Goal: Find contact information: Find contact information

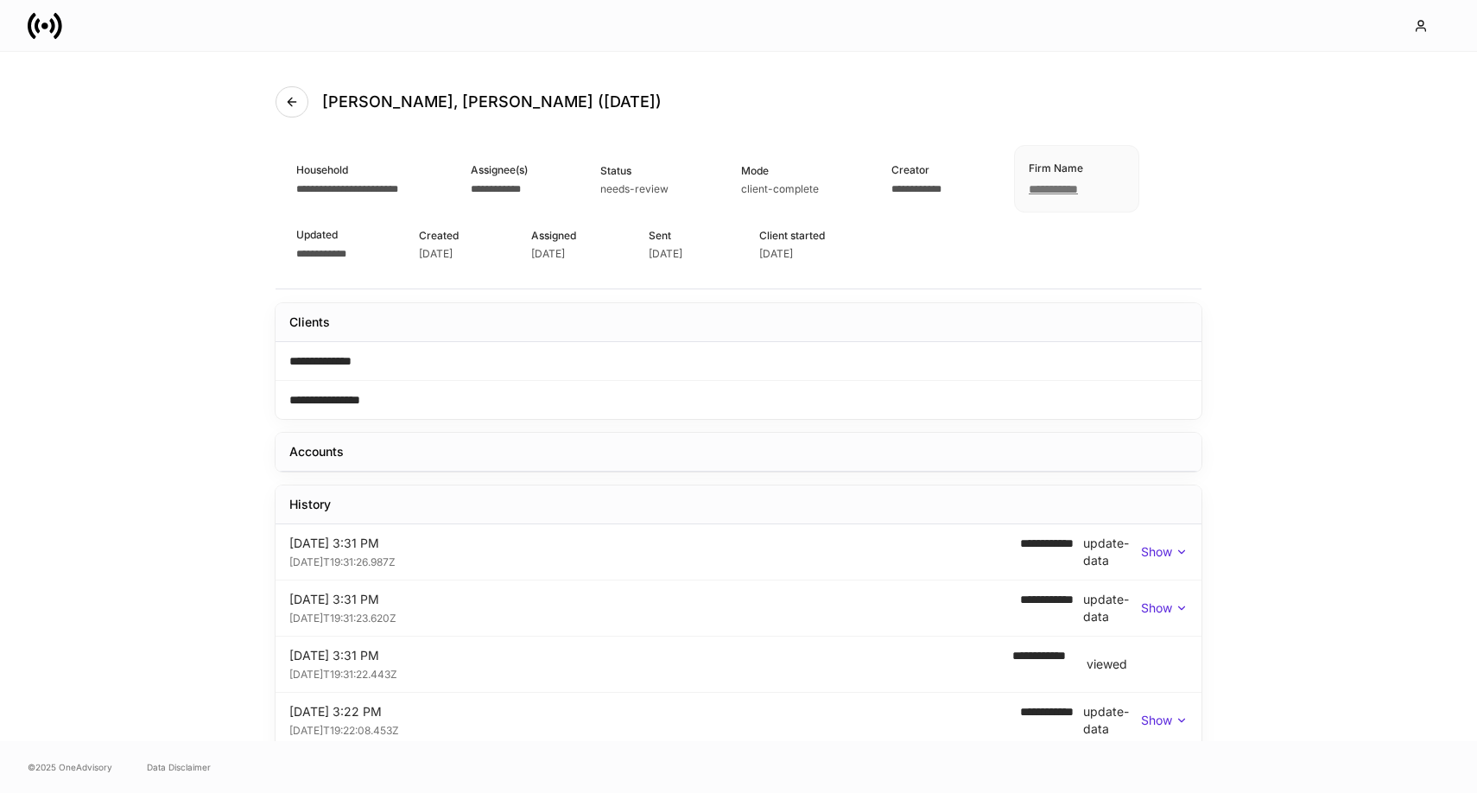
scroll to position [39, 0]
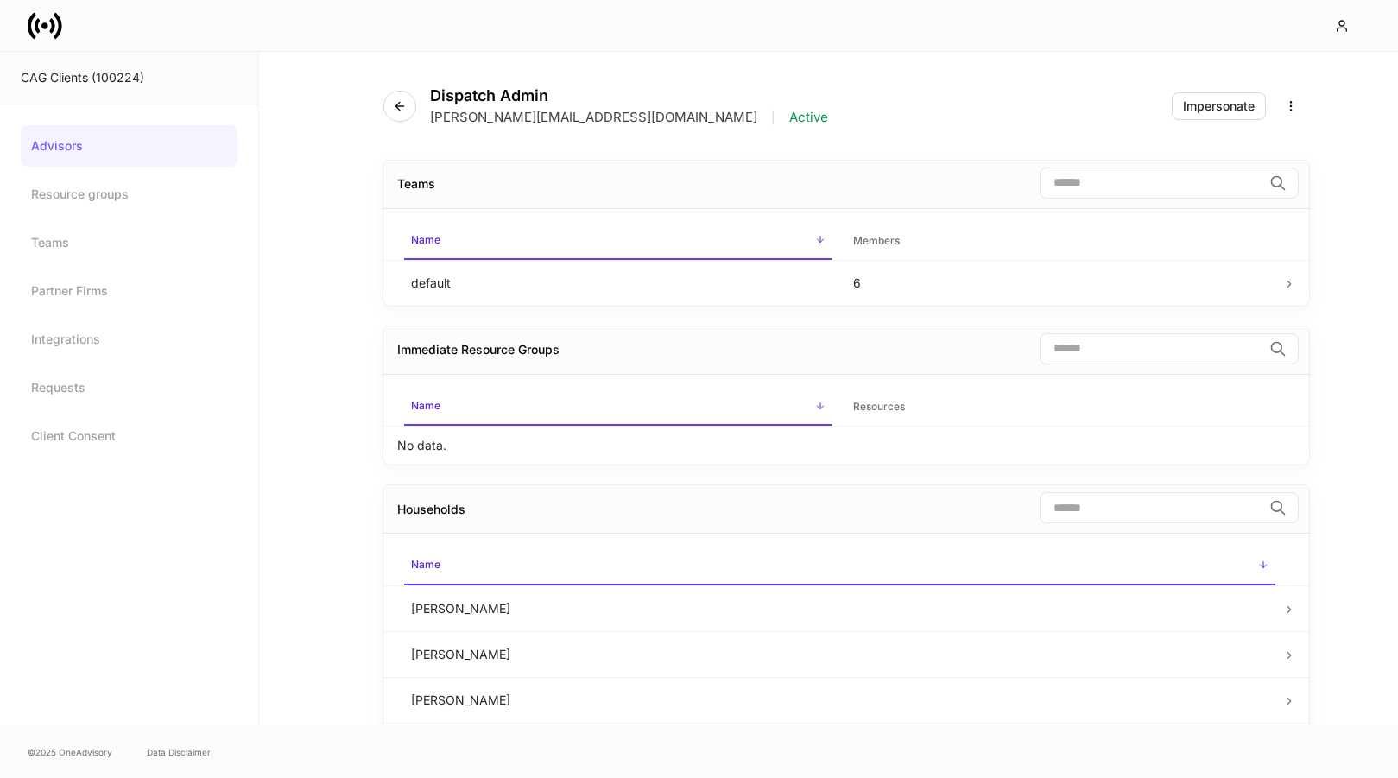
scroll to position [43, 0]
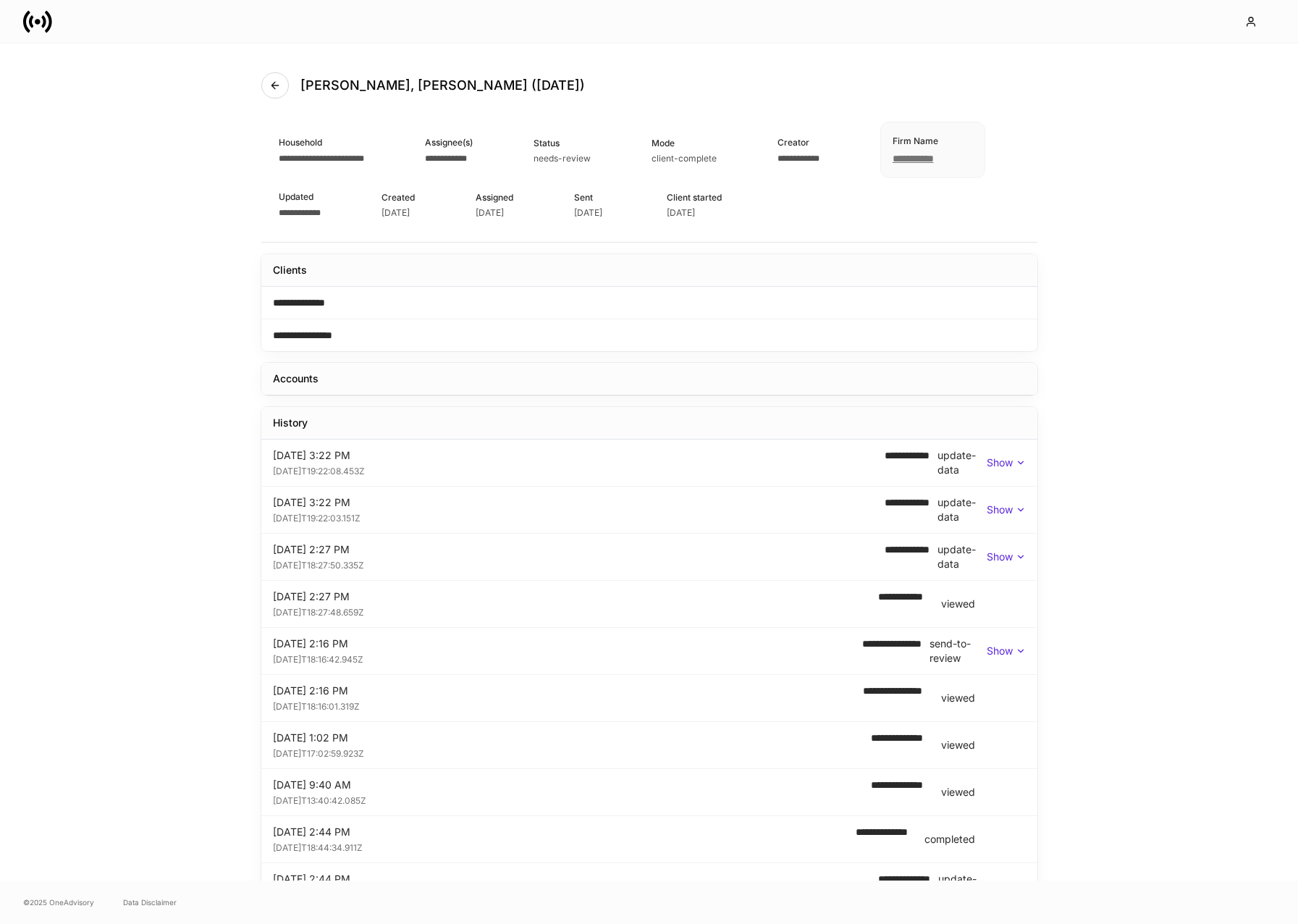
scroll to position [271, 0]
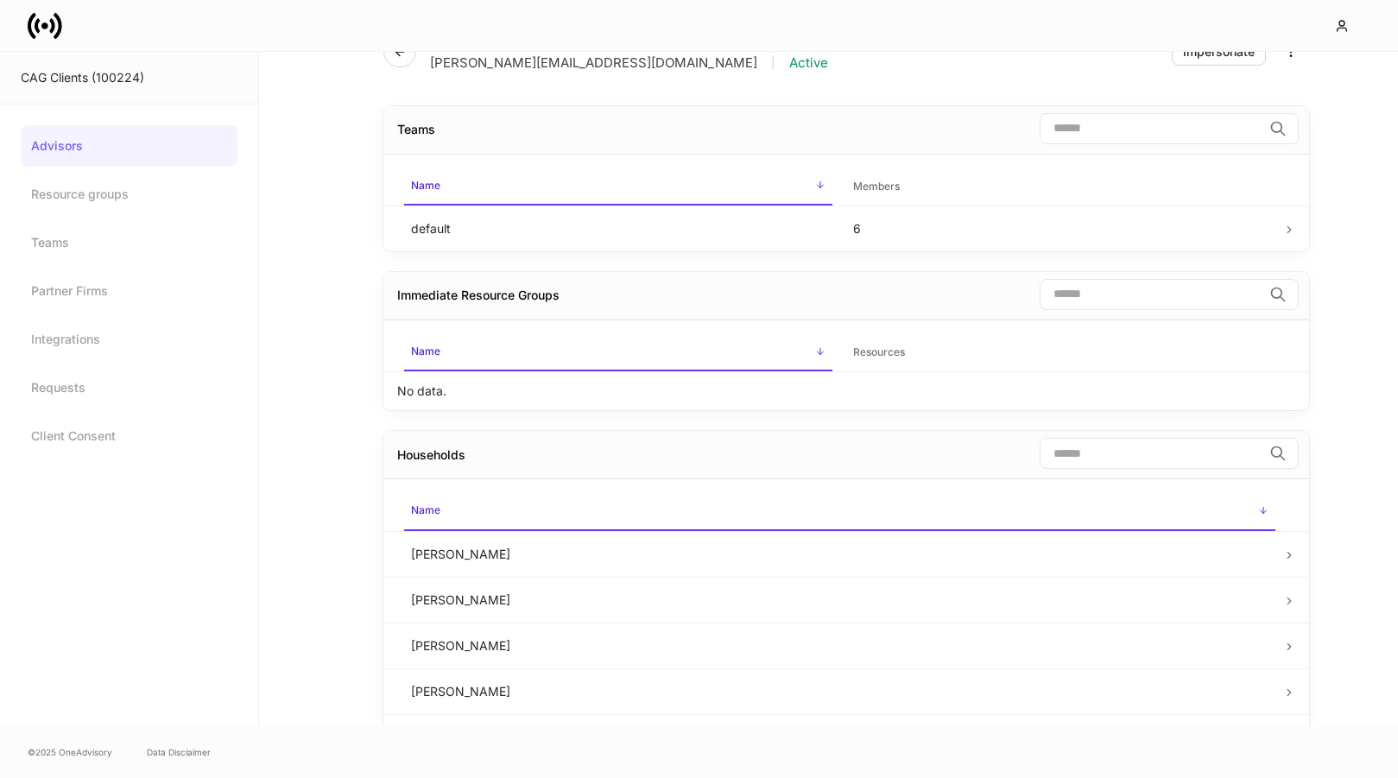
scroll to position [68, 0]
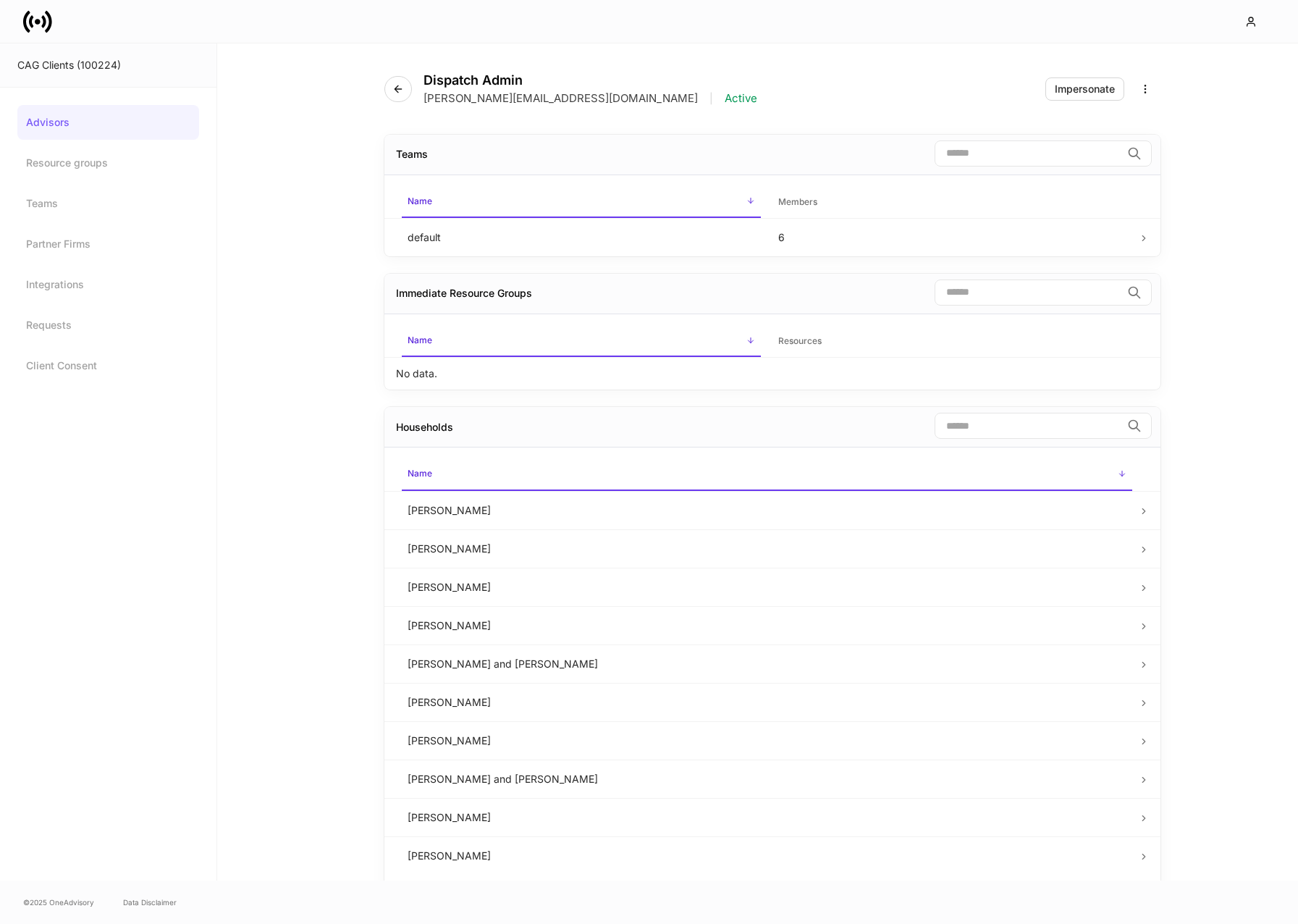
click at [49, 29] on icon at bounding box center [49, 21] width 8 height 22
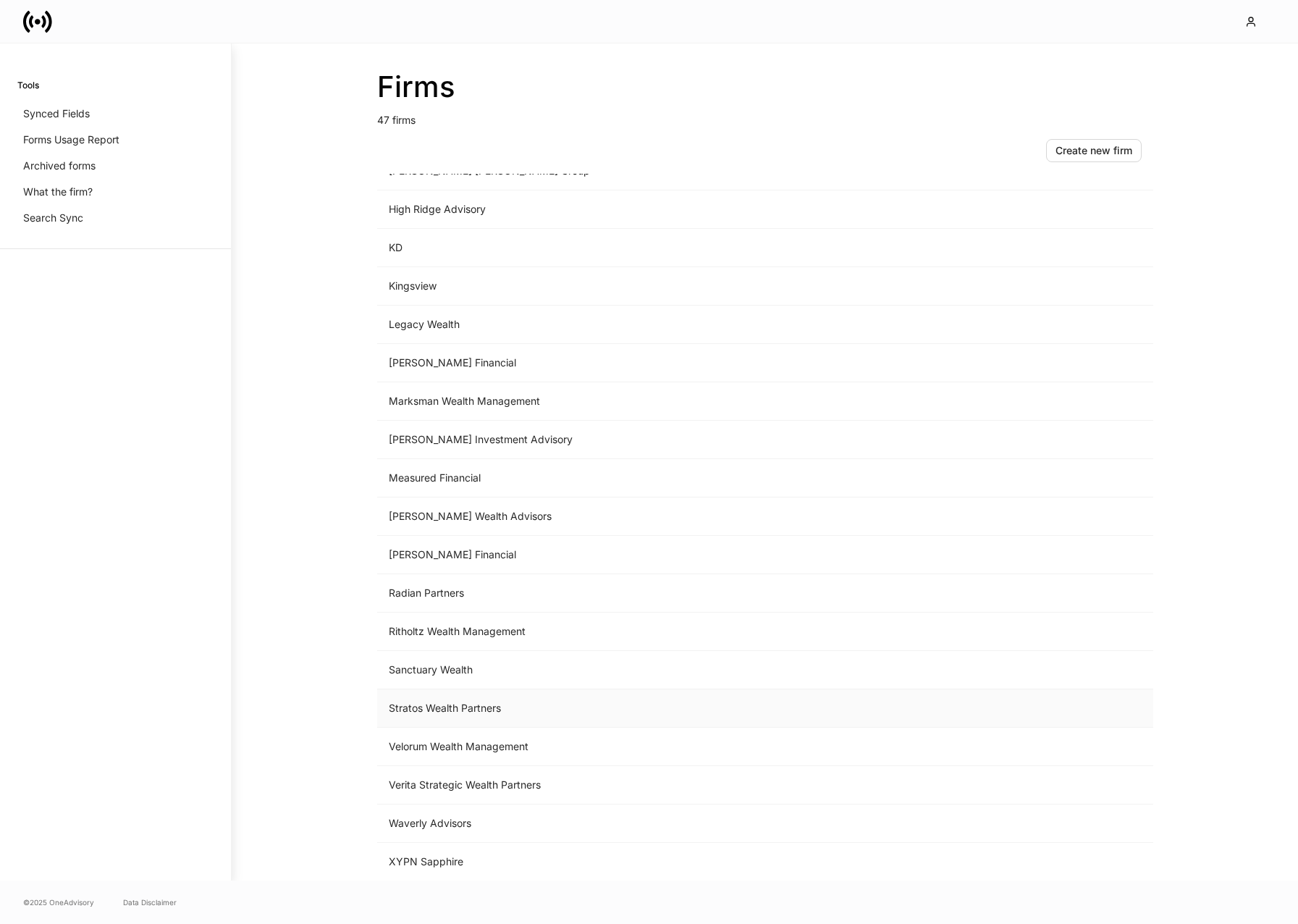
scroll to position [1149, 0]
click at [496, 477] on td "Measured Financial" at bounding box center [645, 478] width 536 height 39
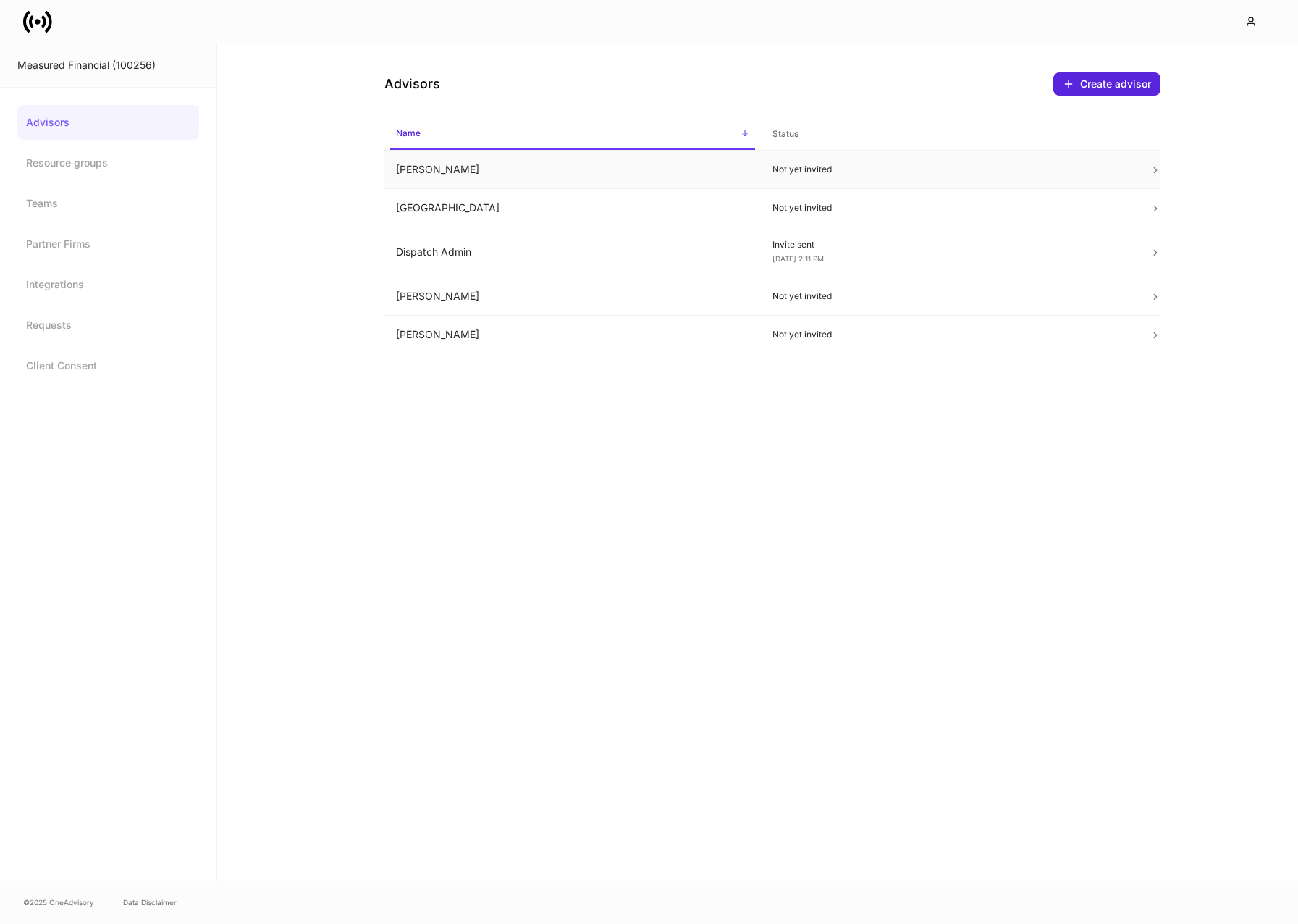
click at [594, 178] on td "Alex Constantino" at bounding box center [574, 170] width 377 height 39
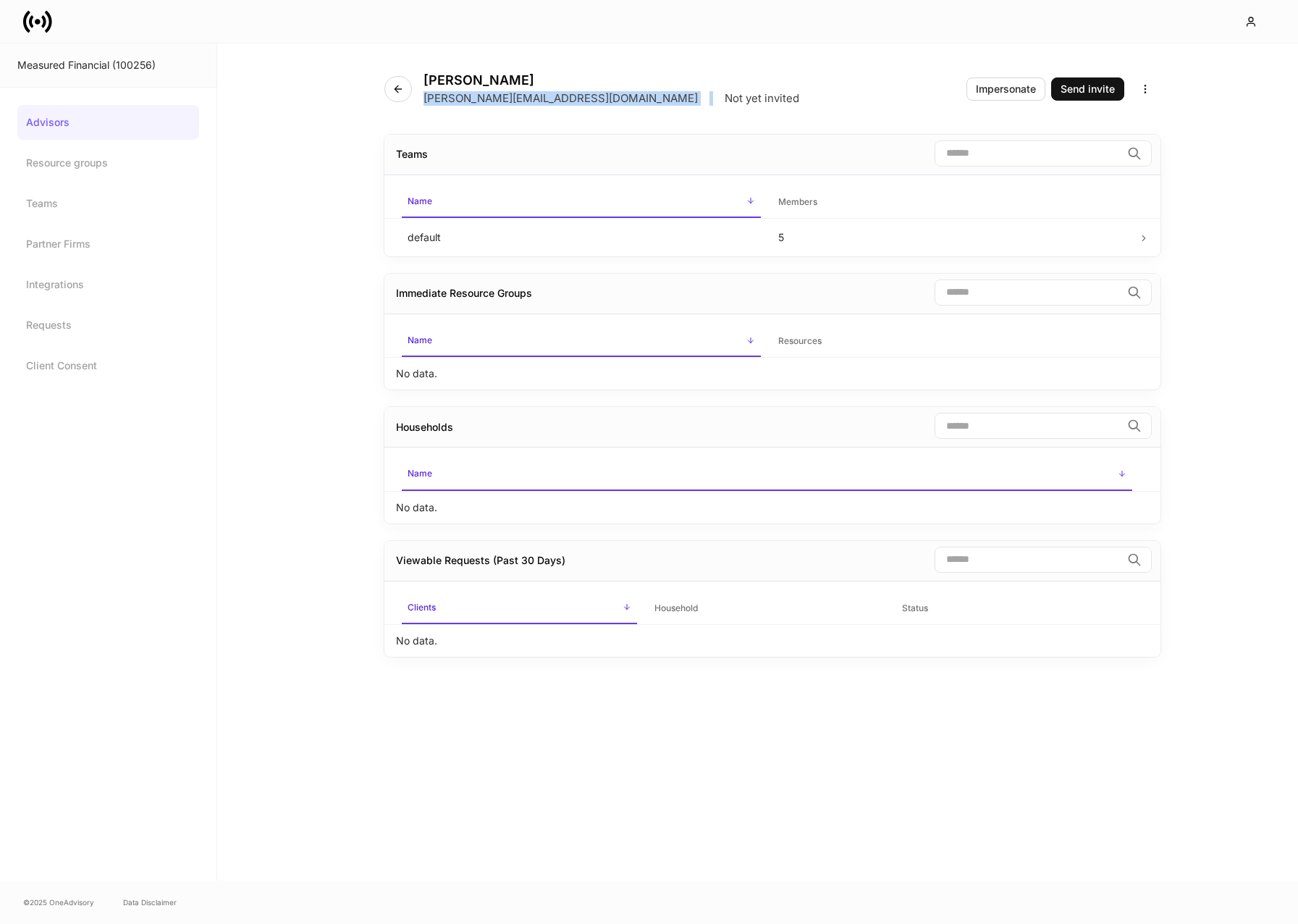
drag, startPoint x: 425, startPoint y: 98, endPoint x: 522, endPoint y: 106, distance: 97.3
click at [522, 106] on div "Alex Constantino alex@measured.fi | Not yet invited Impersonate Send invite" at bounding box center [773, 80] width 776 height 74
click at [500, 103] on p "alex@measured.fi" at bounding box center [560, 98] width 274 height 14
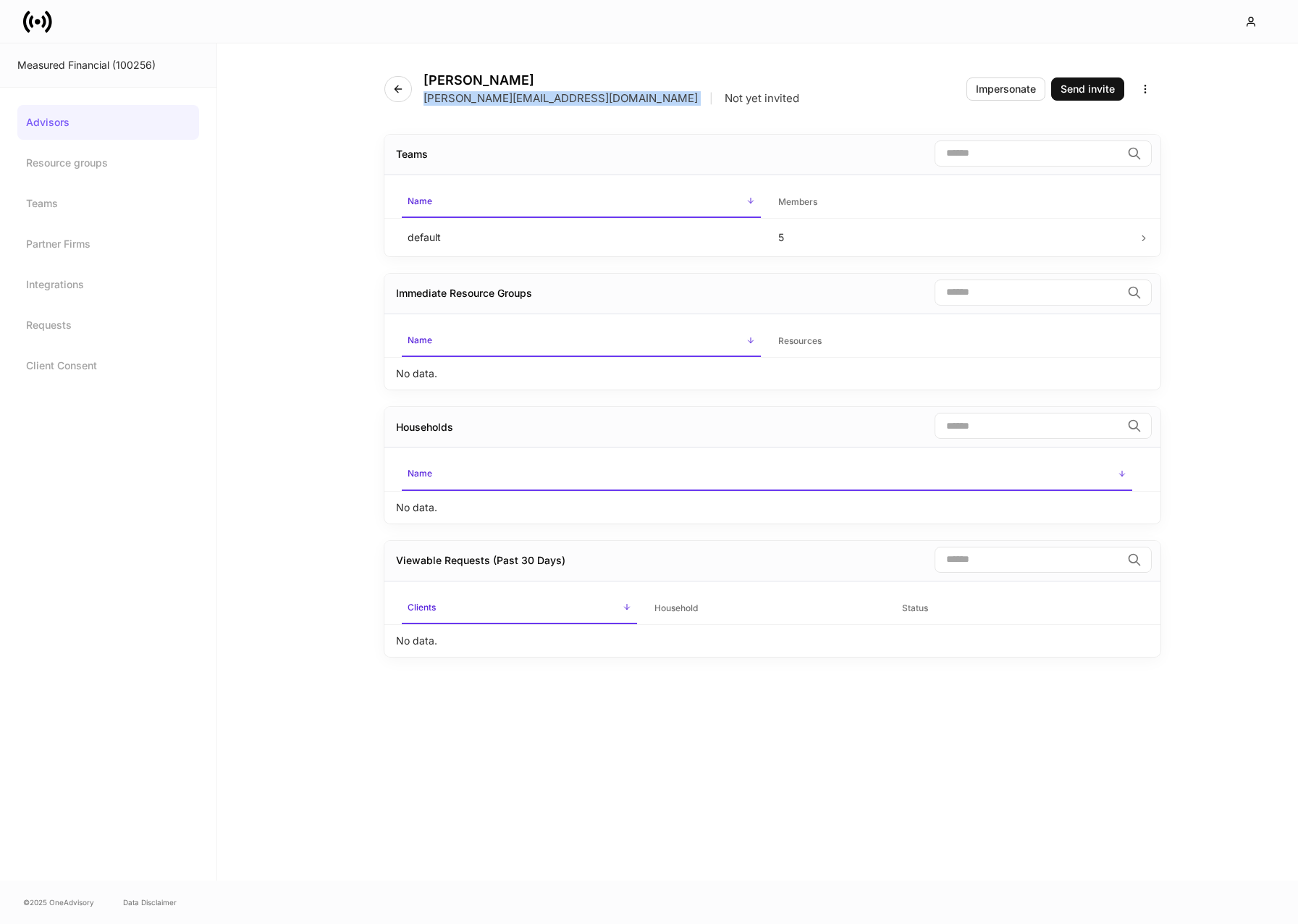
click at [500, 103] on p "alex@measured.fi" at bounding box center [560, 98] width 274 height 14
copy p "alex@measured.fi"
click at [406, 87] on button "button" at bounding box center [398, 89] width 28 height 26
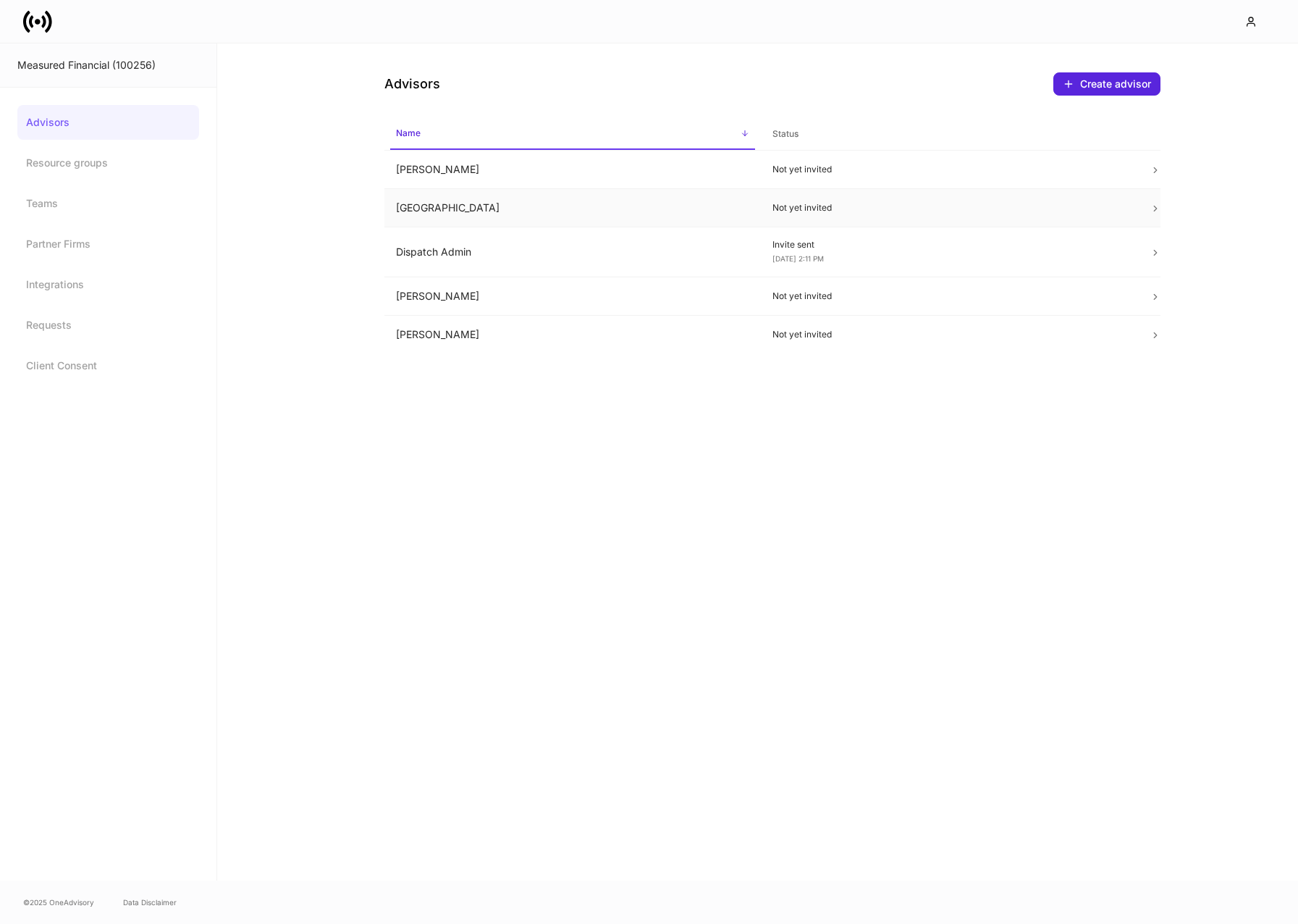
click at [436, 205] on td "Carleigh Lake" at bounding box center [574, 208] width 377 height 39
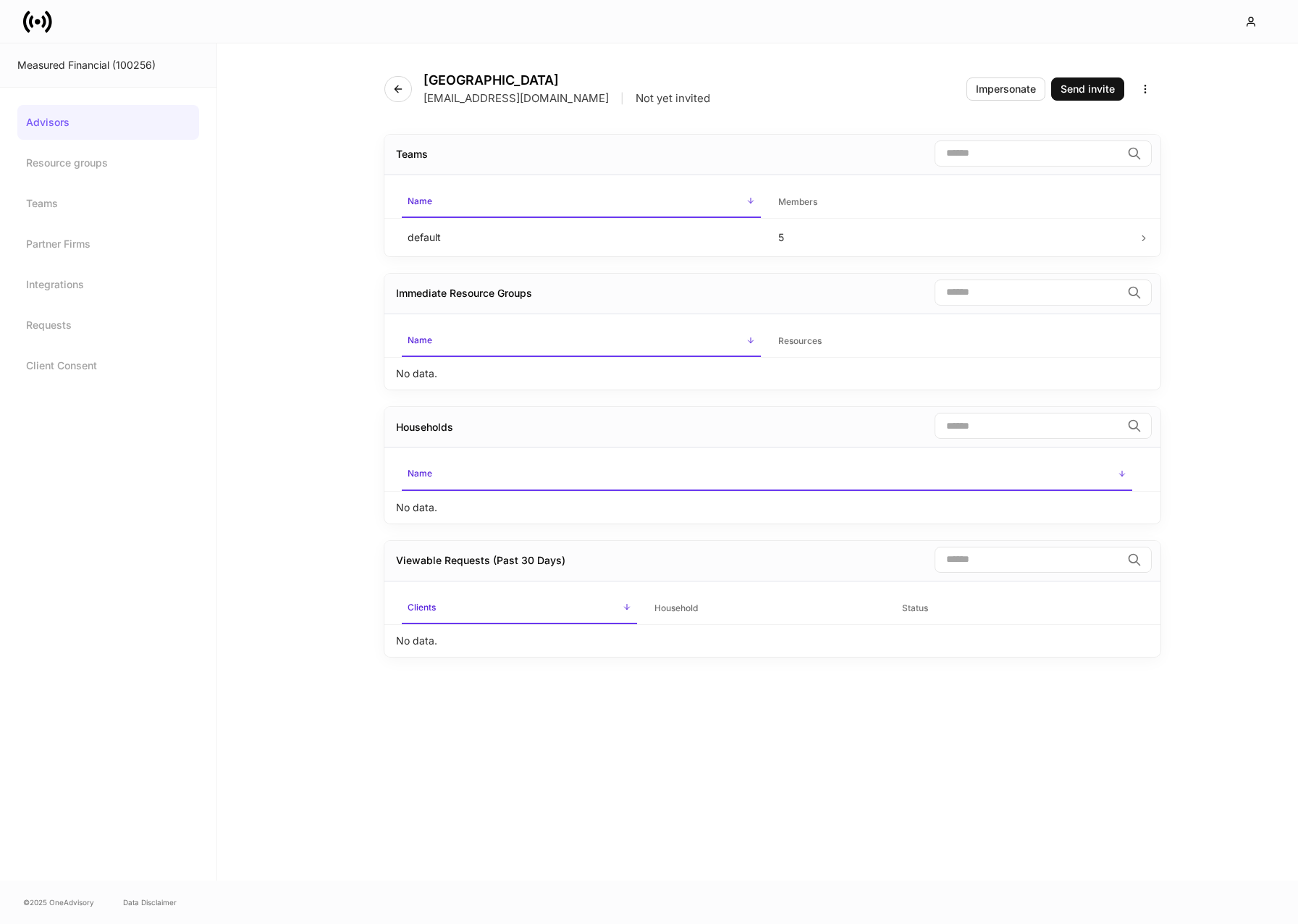
click at [470, 98] on p "carleigh@measured.fi" at bounding box center [516, 98] width 185 height 14
copy p "carleigh@measured.fi"
click at [397, 83] on icon "button" at bounding box center [398, 89] width 12 height 12
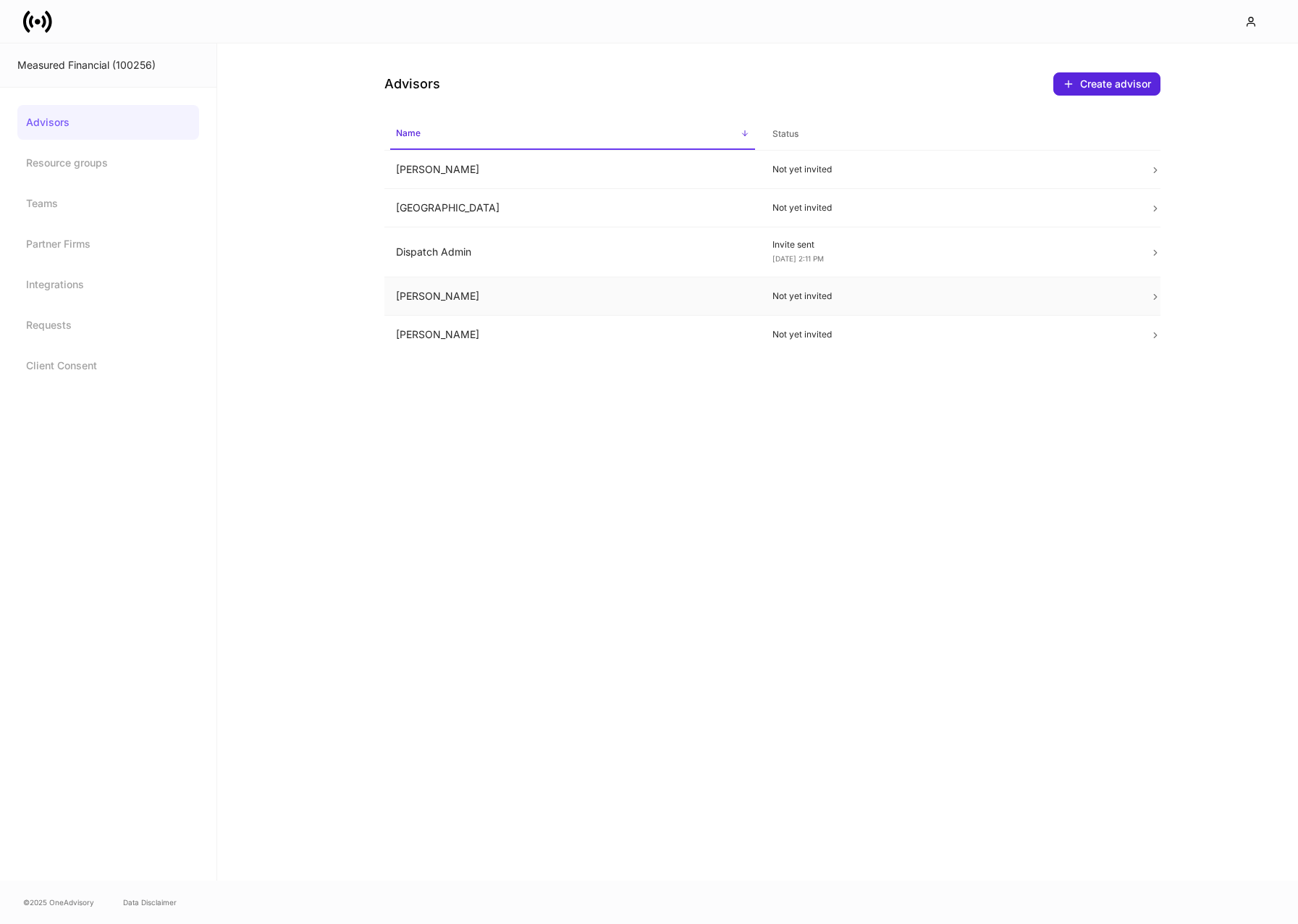
click at [472, 294] on td "Eric Hofer" at bounding box center [574, 297] width 377 height 39
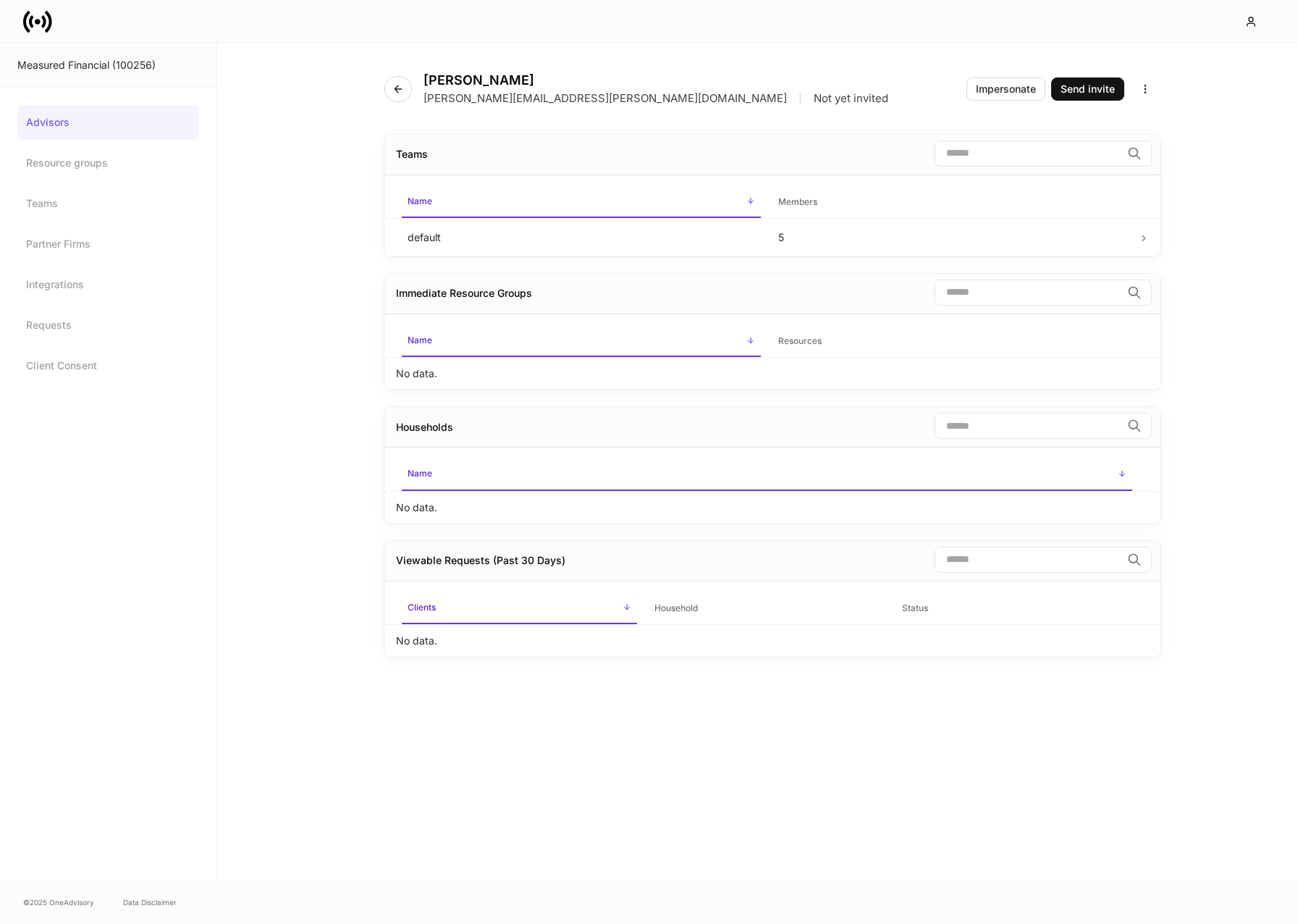
click at [455, 105] on div "Eric Hofer eric.hofer@measured.fi | Not yet invited Impersonate Send invite" at bounding box center [773, 80] width 776 height 74
click at [455, 99] on p "eric.hofer@measured.fi" at bounding box center [605, 98] width 364 height 14
copy p "eric.hofer@measured.fi"
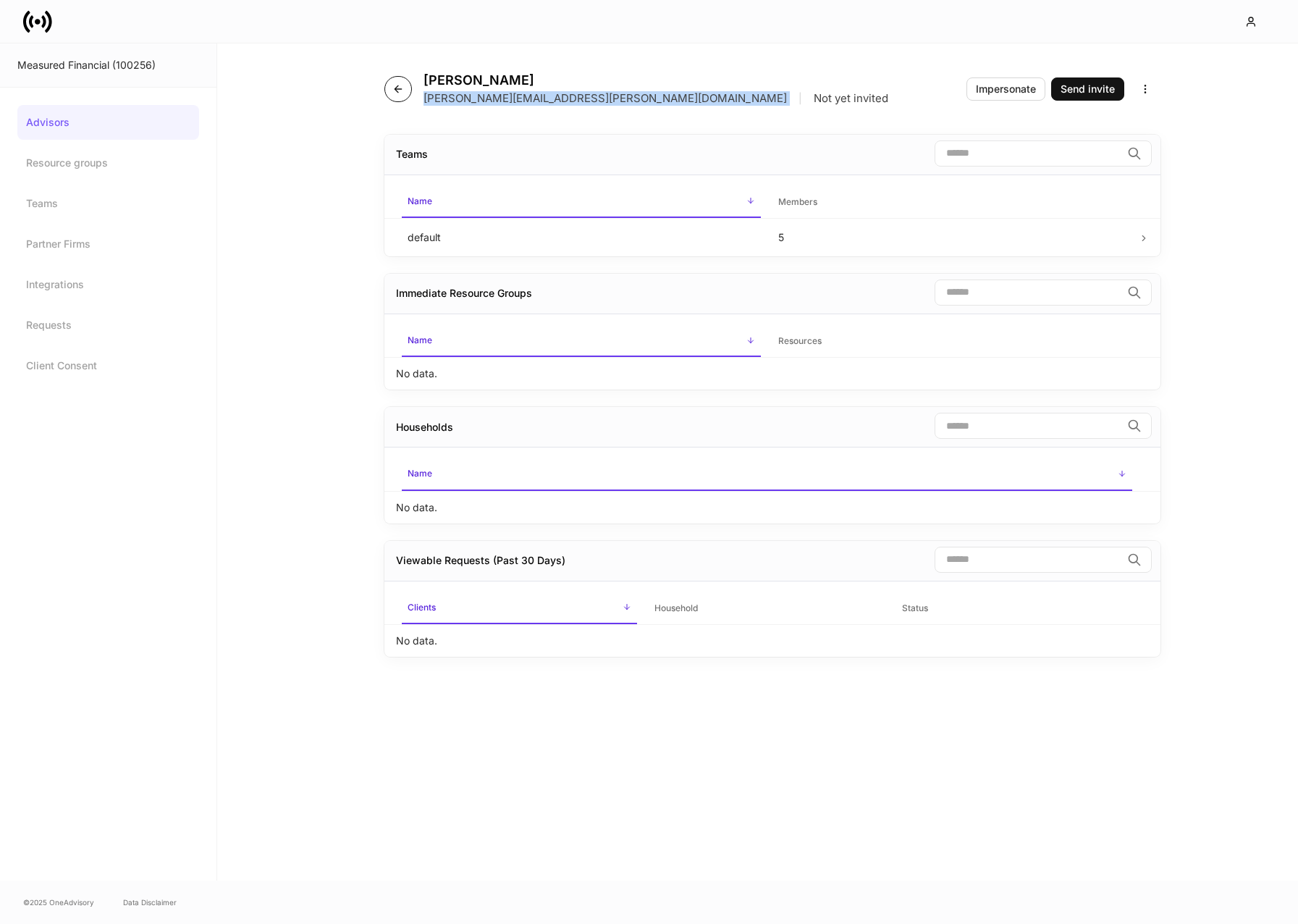
click at [404, 81] on button "button" at bounding box center [398, 89] width 28 height 26
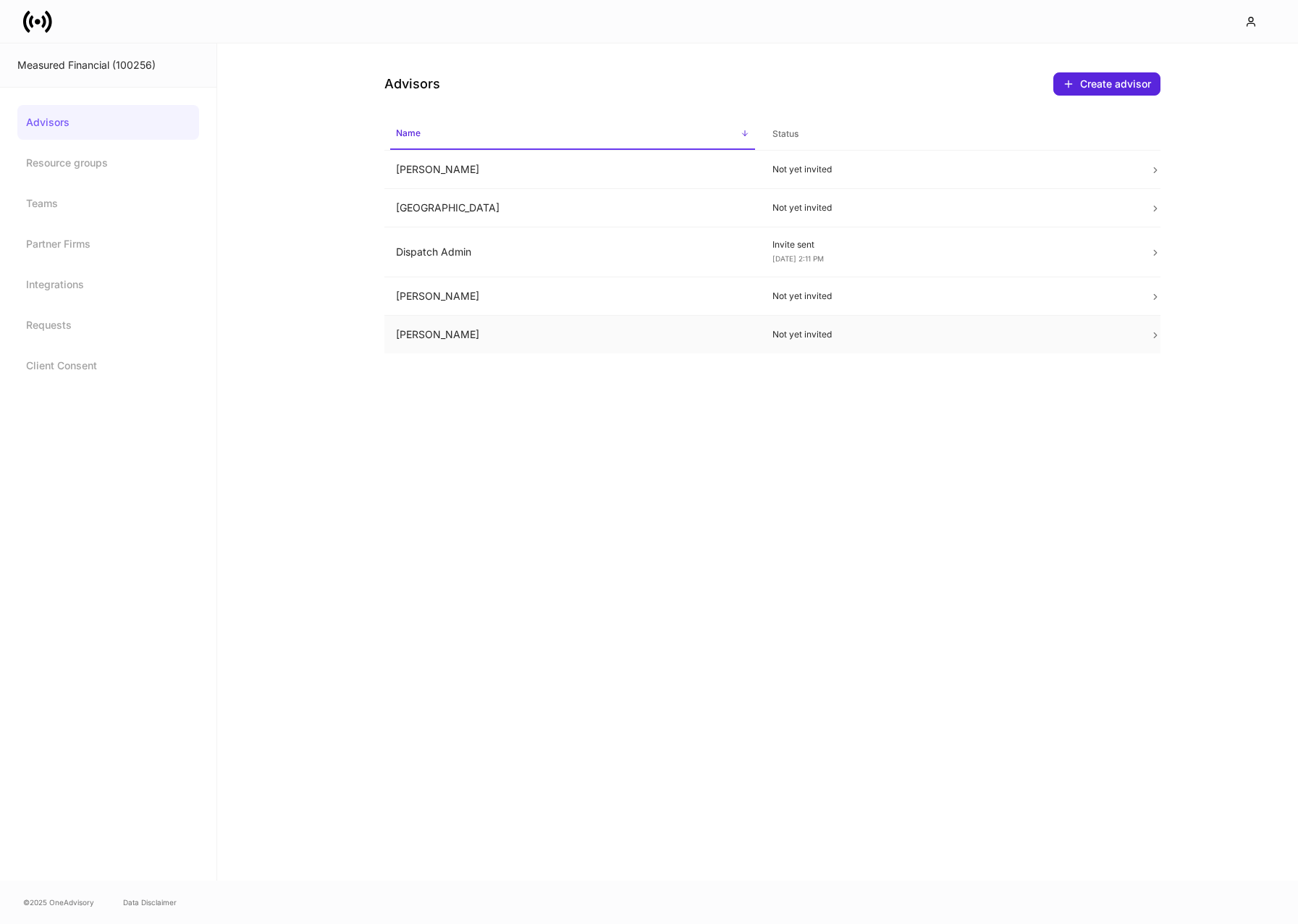
click at [444, 325] on td "Jordy Albert" at bounding box center [574, 335] width 377 height 39
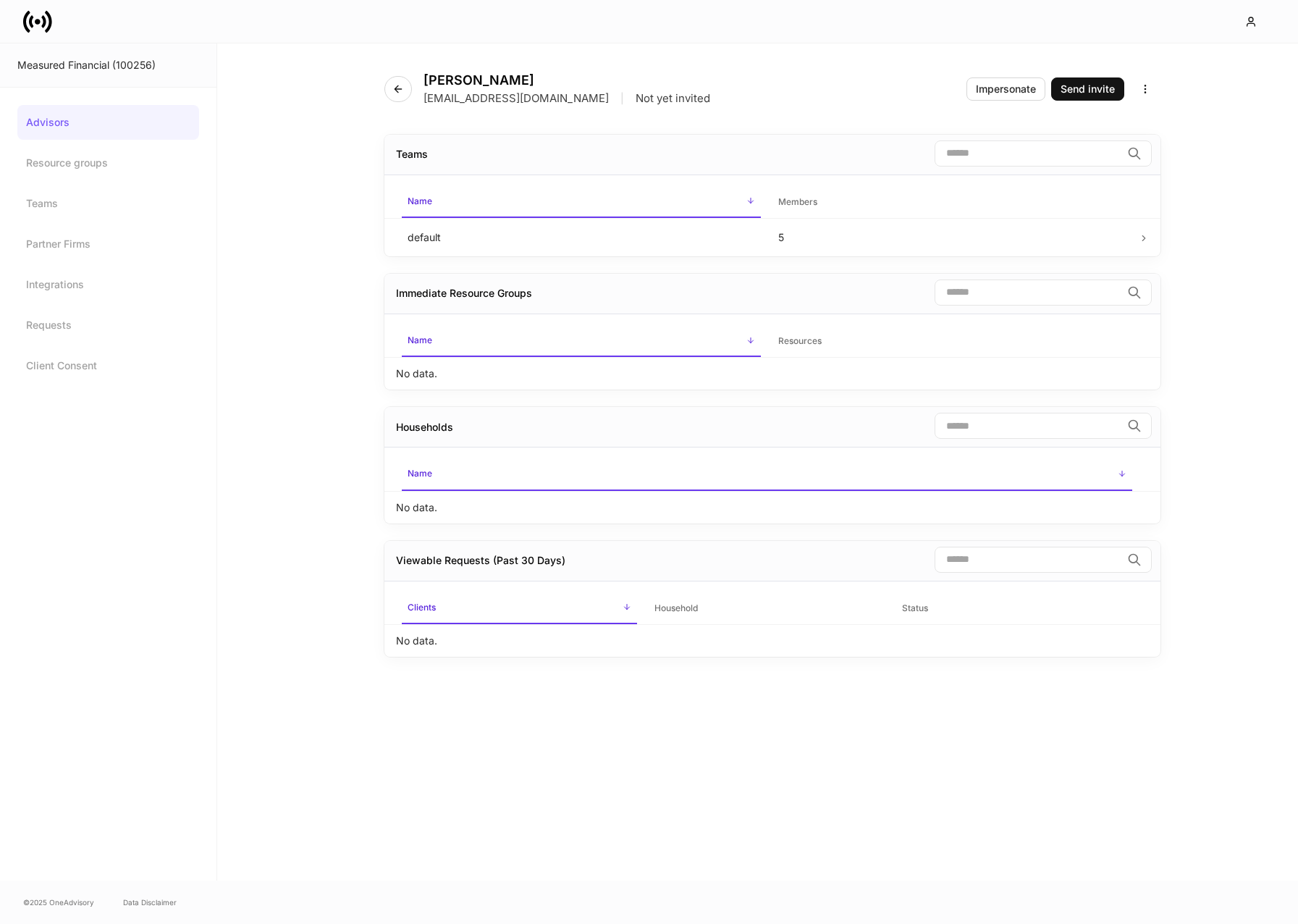
click at [460, 96] on p "jordy@measured.fi" at bounding box center [516, 98] width 185 height 14
copy p "jordy@measured.fi"
click at [390, 78] on button "button" at bounding box center [398, 89] width 28 height 26
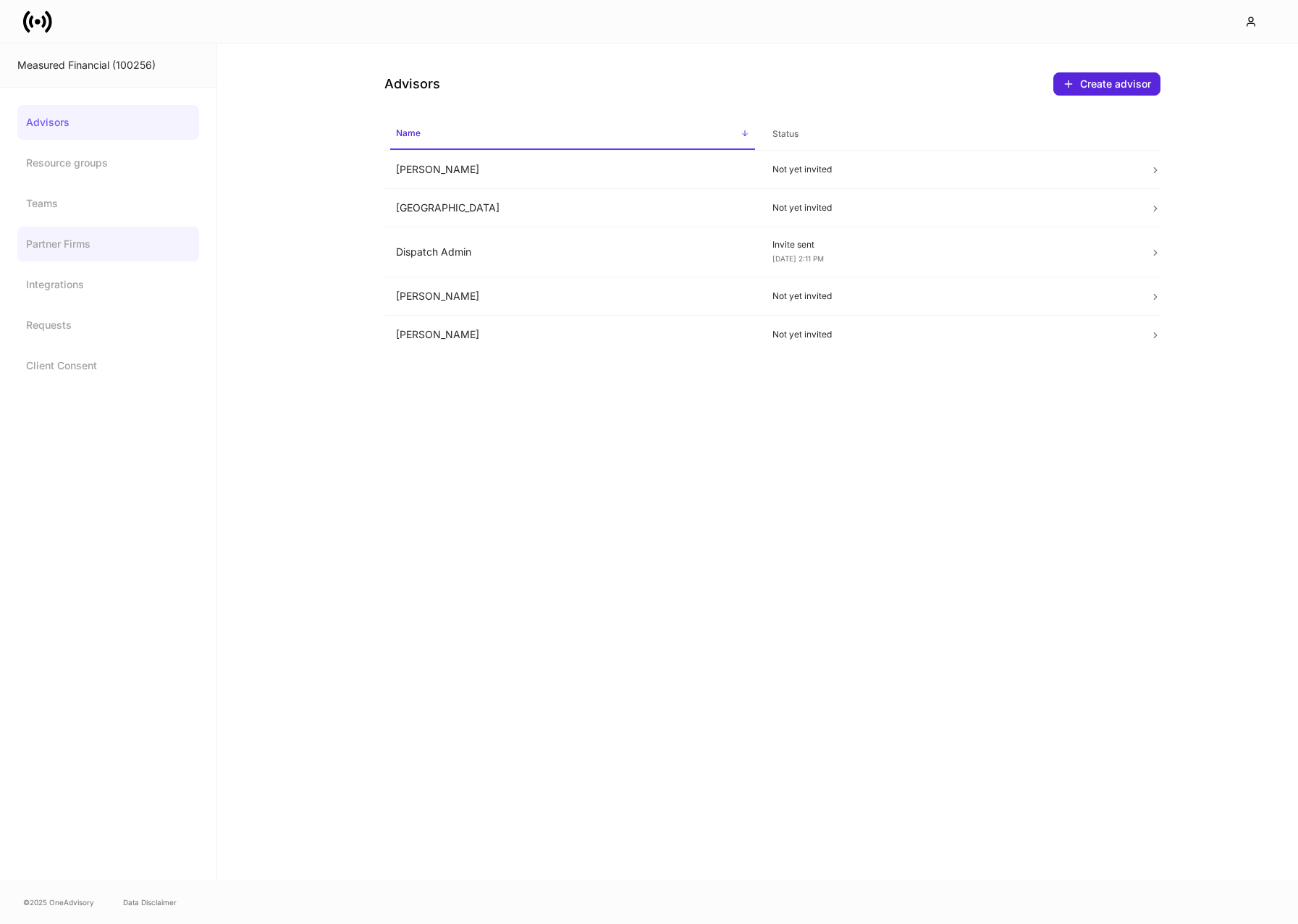
click at [68, 231] on link "Partner Firms" at bounding box center [108, 243] width 182 height 34
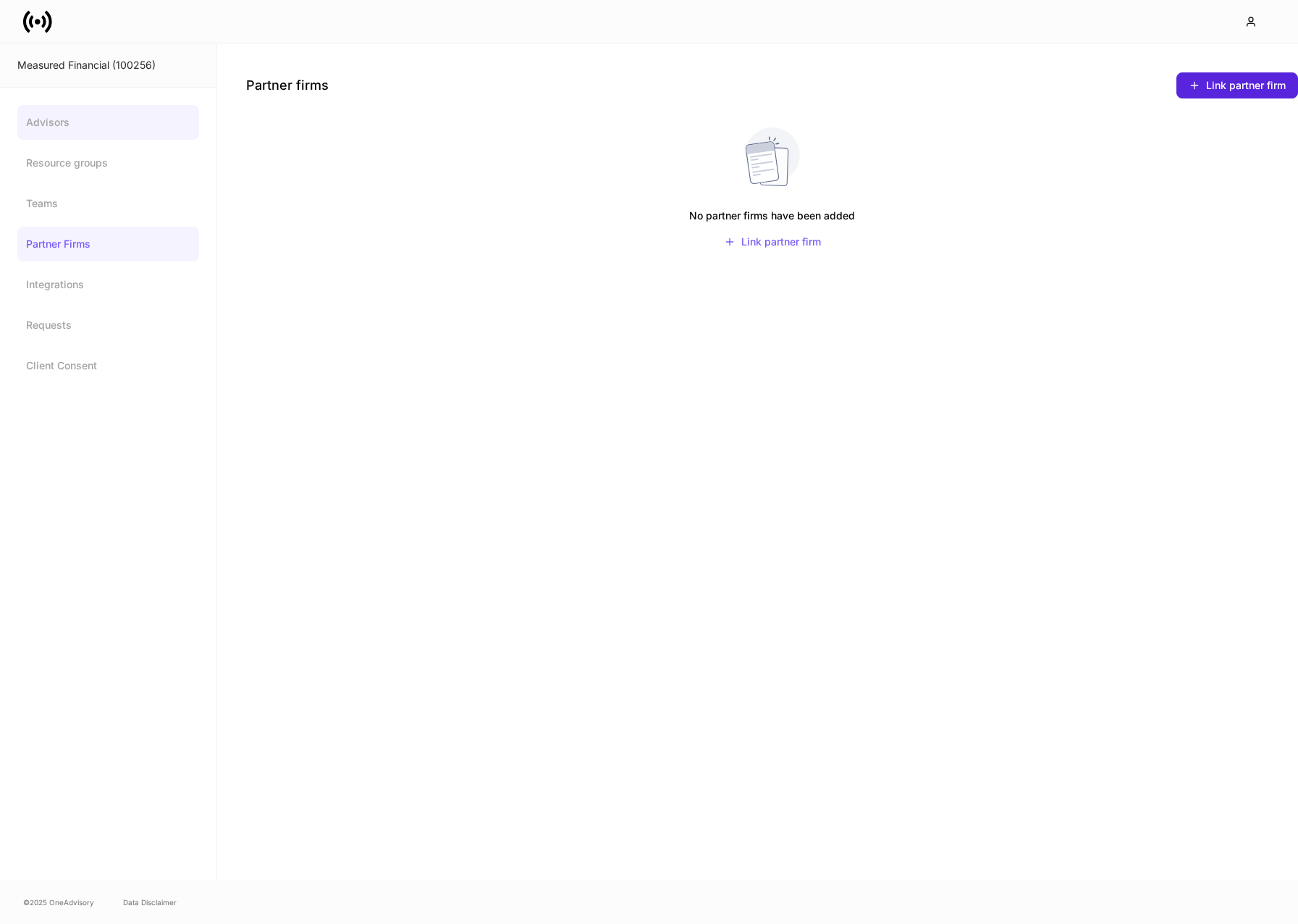
click at [64, 119] on link "Advisors" at bounding box center [108, 122] width 182 height 34
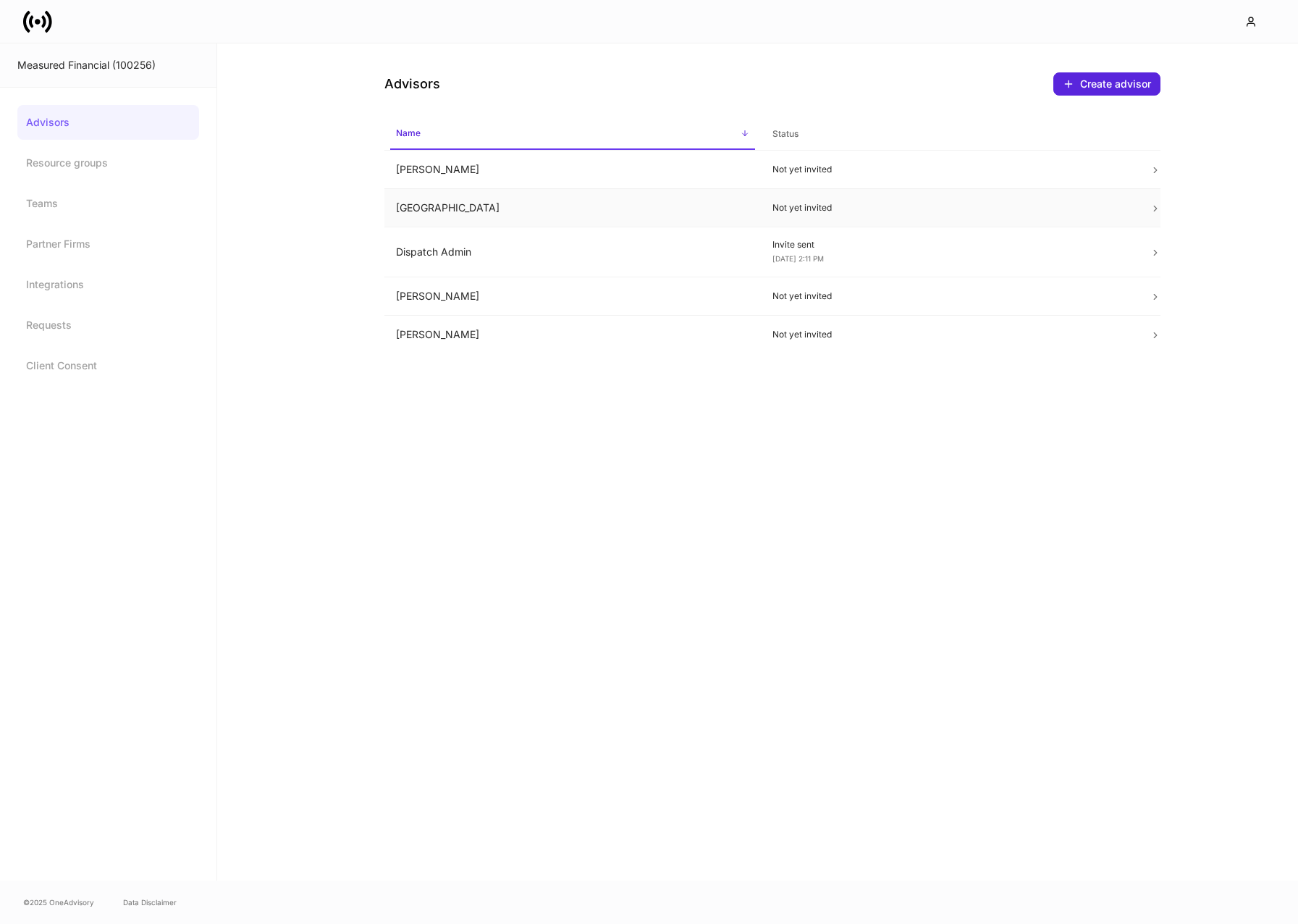
click at [593, 215] on td "Carleigh Lake" at bounding box center [574, 208] width 377 height 39
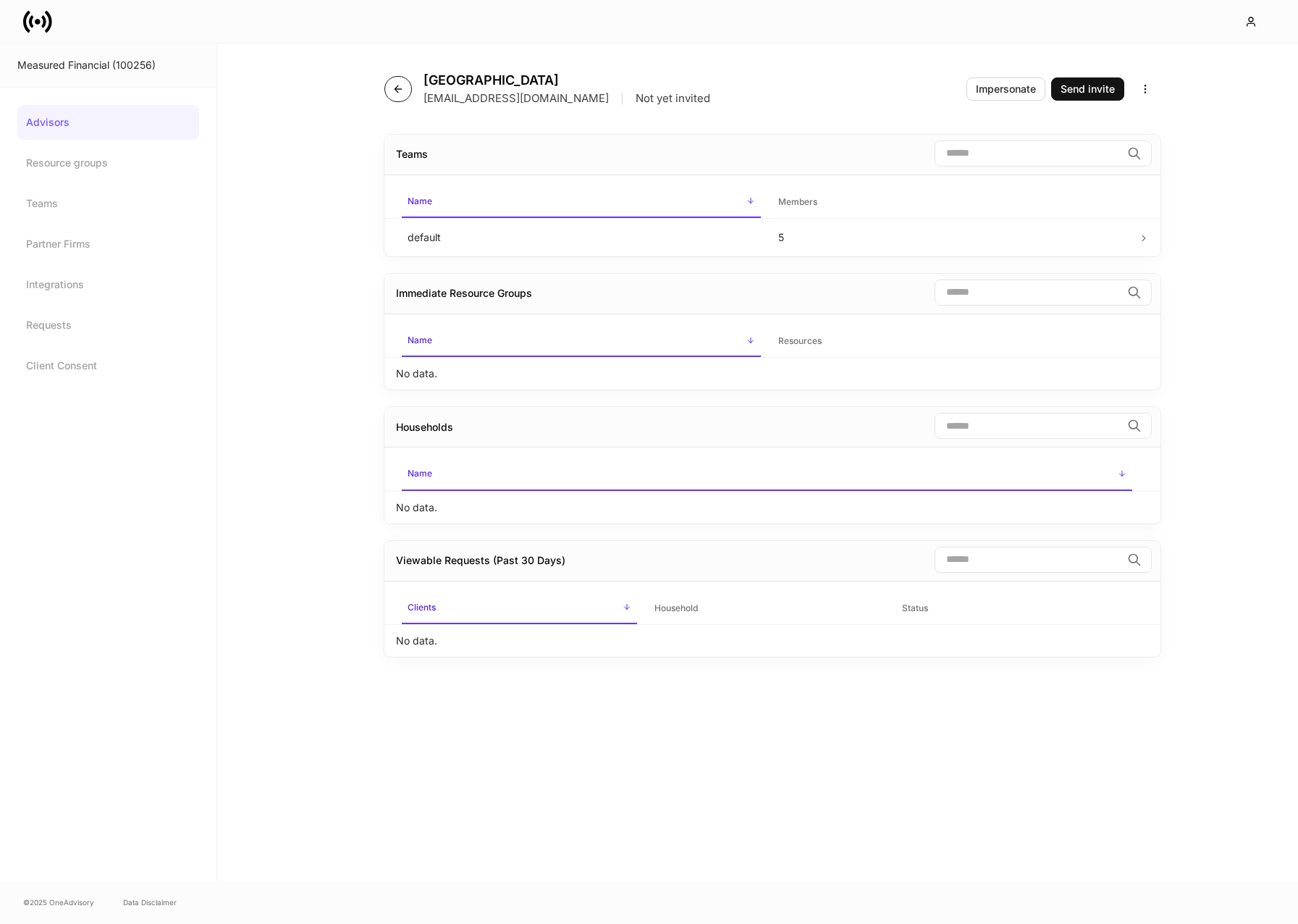
click at [400, 82] on button "button" at bounding box center [398, 89] width 28 height 26
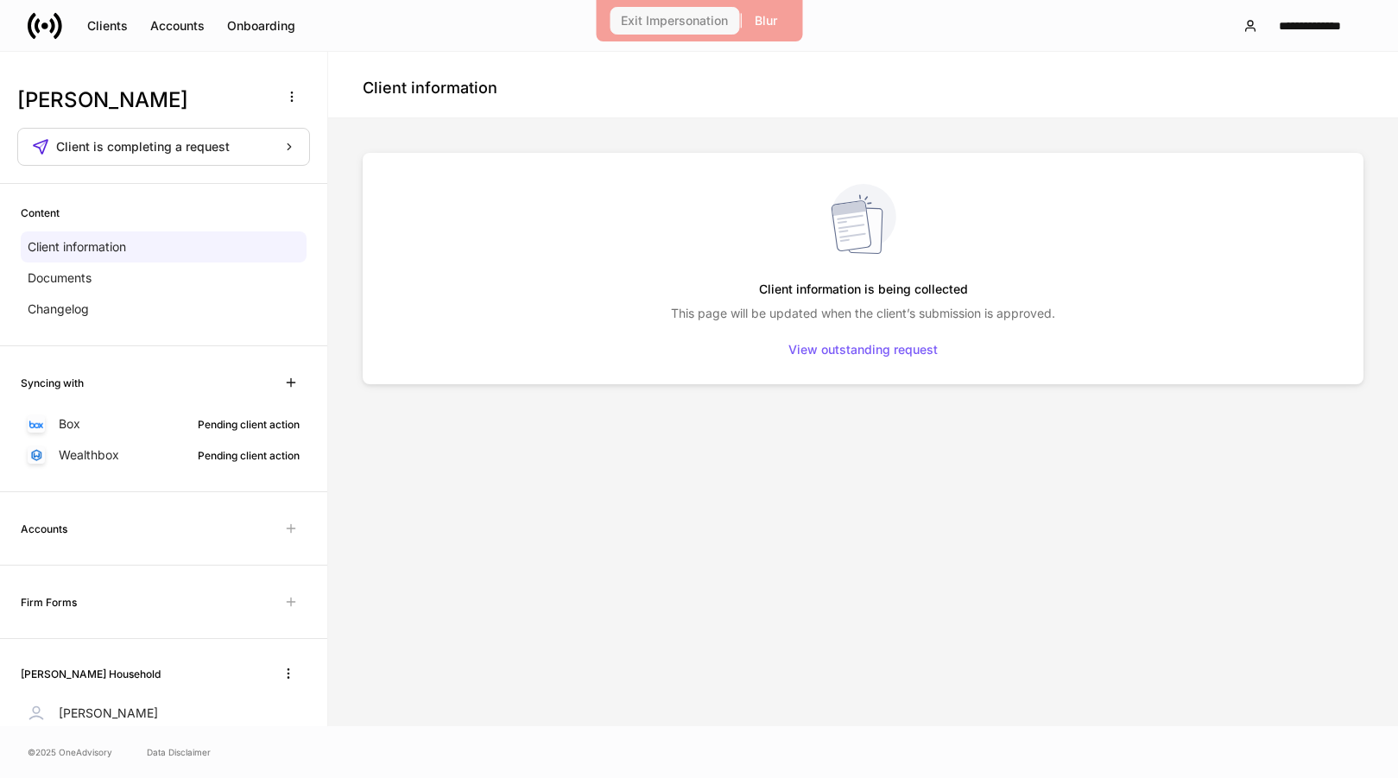
click at [682, 18] on div "Exit Impersonation" at bounding box center [674, 21] width 107 height 12
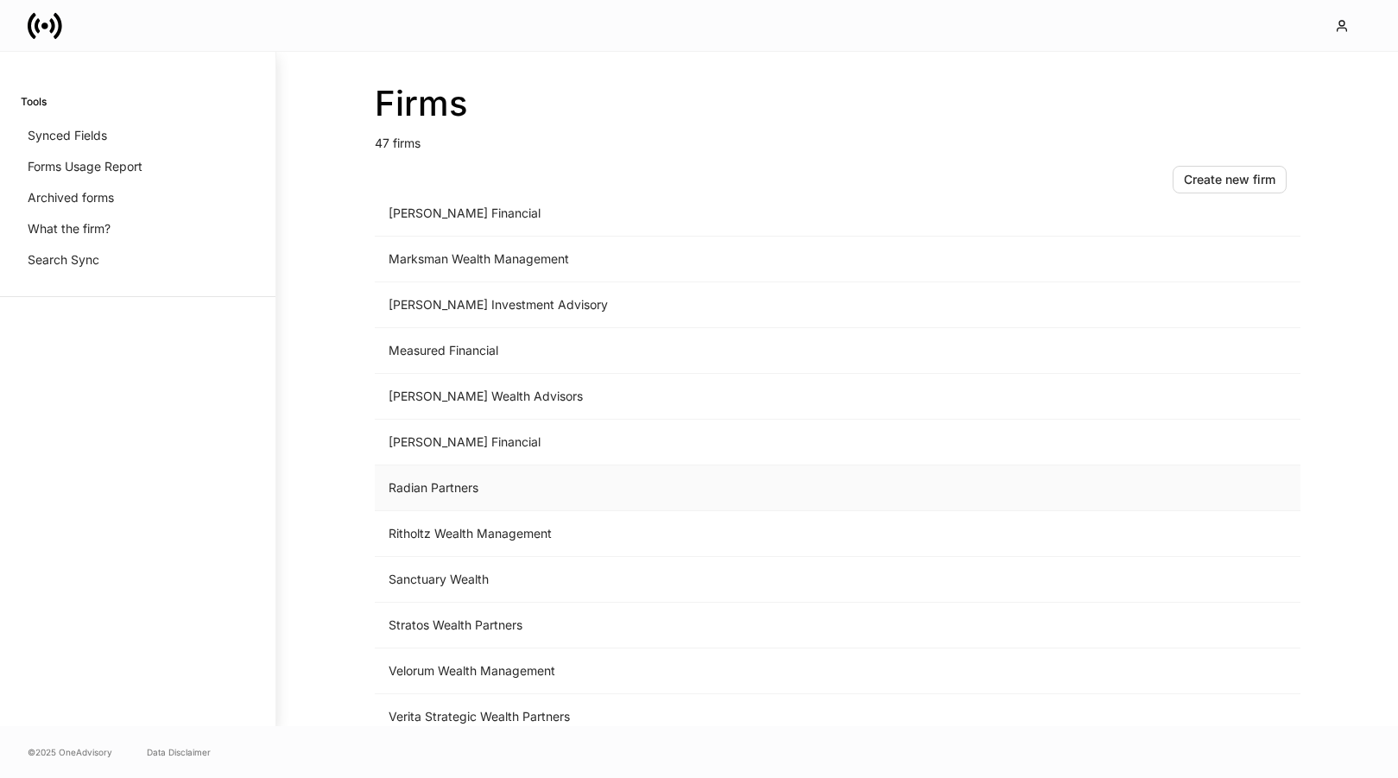
scroll to position [1570, 0]
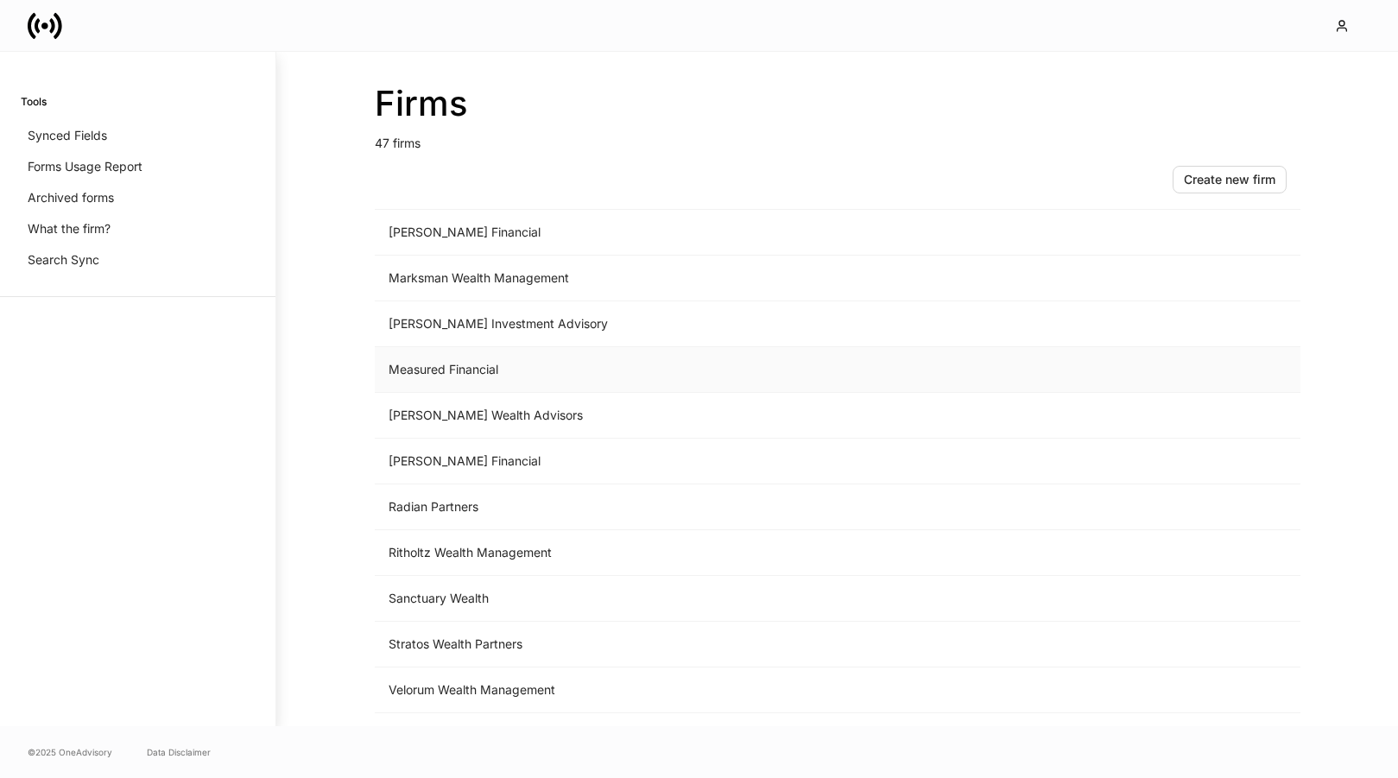
click at [484, 372] on td "Measured Financial" at bounding box center [694, 370] width 639 height 46
